Goal: Navigation & Orientation: Go to known website

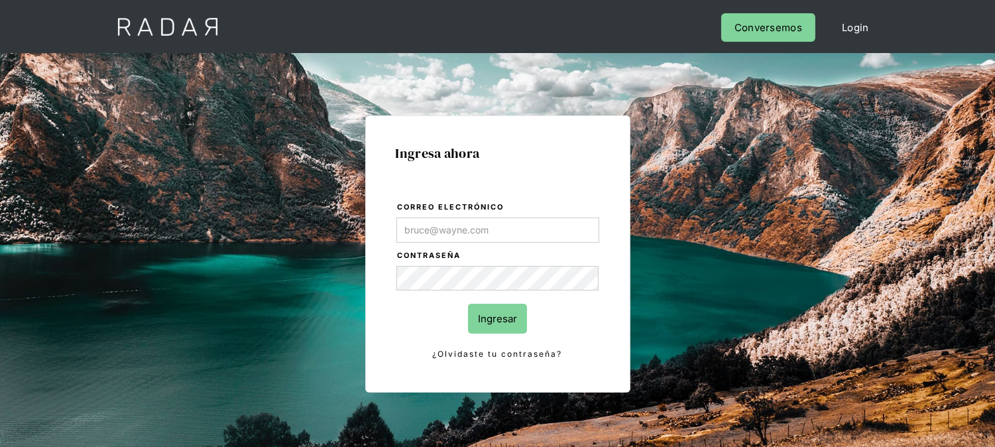
type input "[EMAIL_ADDRESS][DOMAIN_NAME]"
click at [496, 312] on input "Ingresar" at bounding box center [497, 319] width 59 height 30
